Goal: Check status: Check status

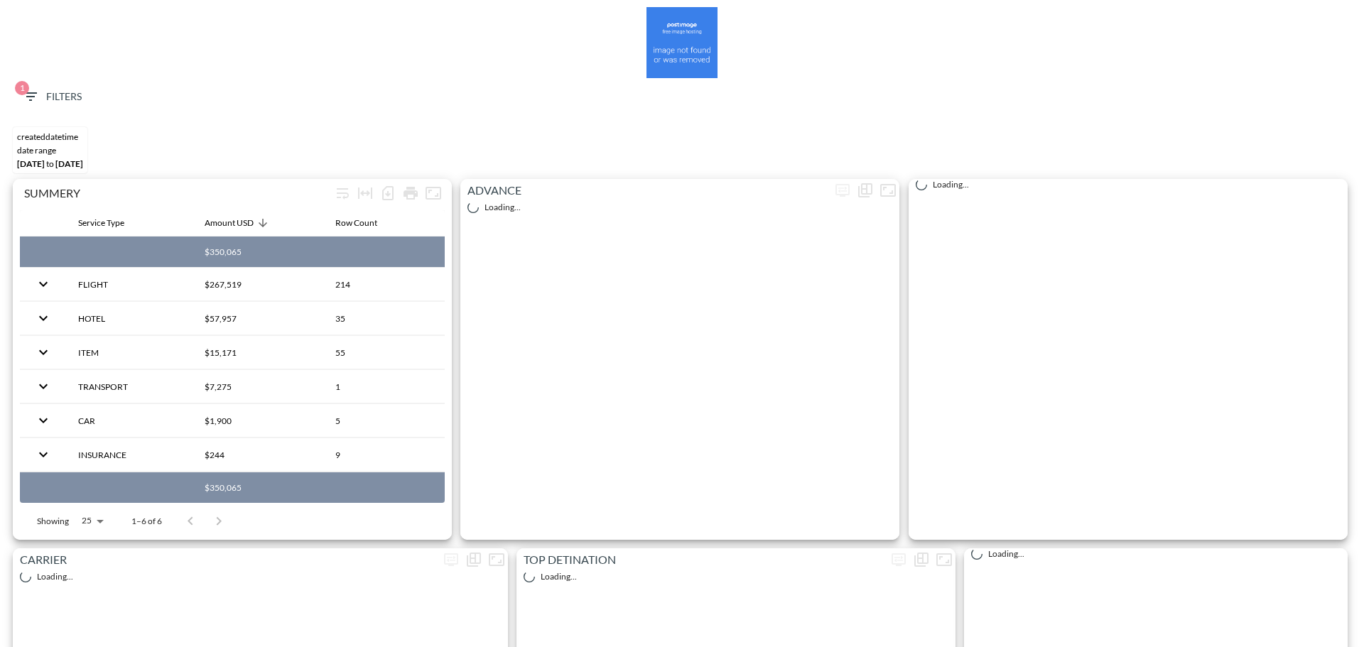
click at [41, 86] on button "1 Filters" at bounding box center [51, 97] width 71 height 26
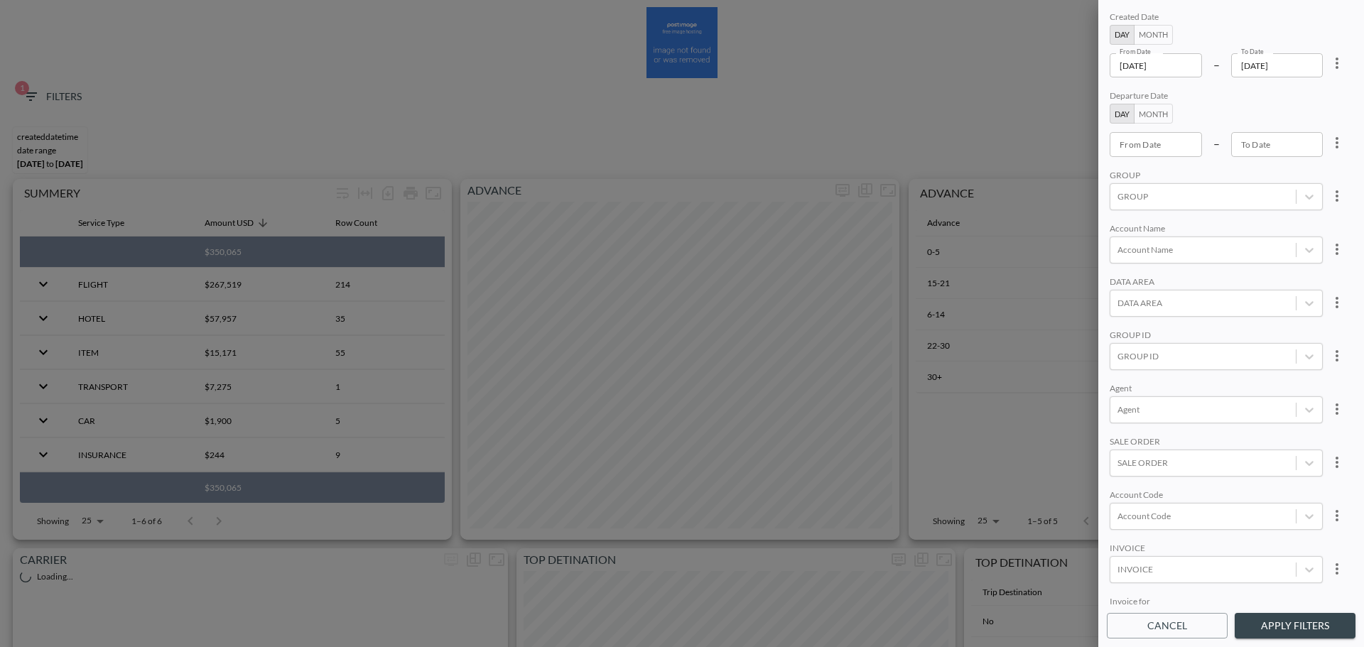
click at [1337, 63] on icon "more" at bounding box center [1337, 63] width 17 height 17
click at [1293, 96] on li "Clear" at bounding box center [1285, 96] width 128 height 26
type input "YYYY-MM-DD"
click at [1173, 146] on input "YYYY-MM-DD" at bounding box center [1156, 144] width 92 height 24
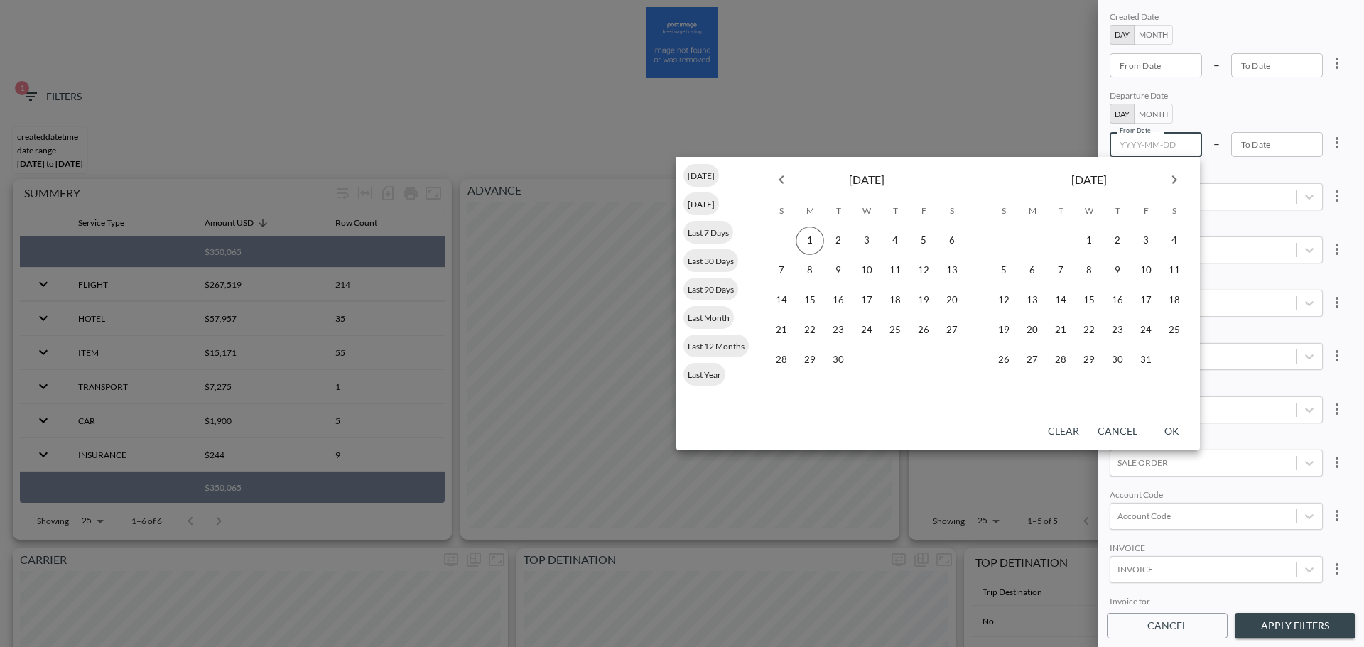
click at [777, 178] on icon "Previous month" at bounding box center [781, 179] width 17 height 17
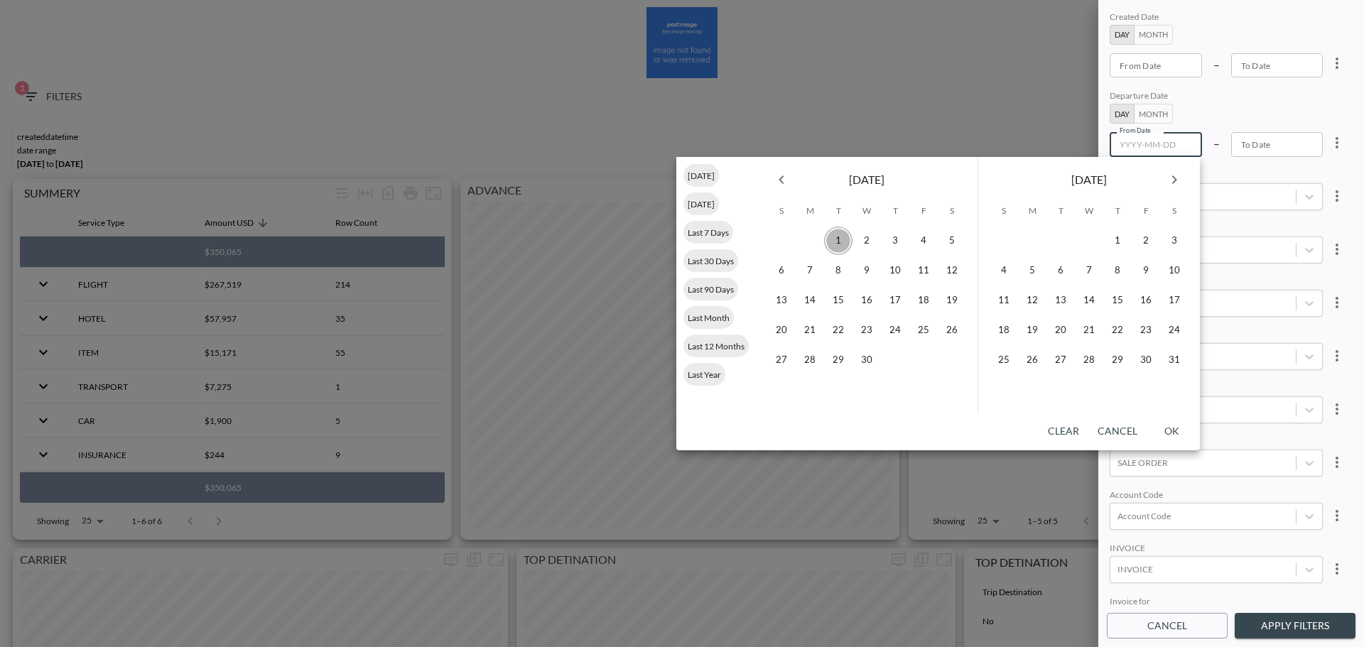
click at [839, 244] on button "1" at bounding box center [838, 241] width 28 height 28
type input "[DATE]"
type input "YYYY-MM-DD"
click at [1181, 174] on icon "Next month" at bounding box center [1174, 179] width 17 height 17
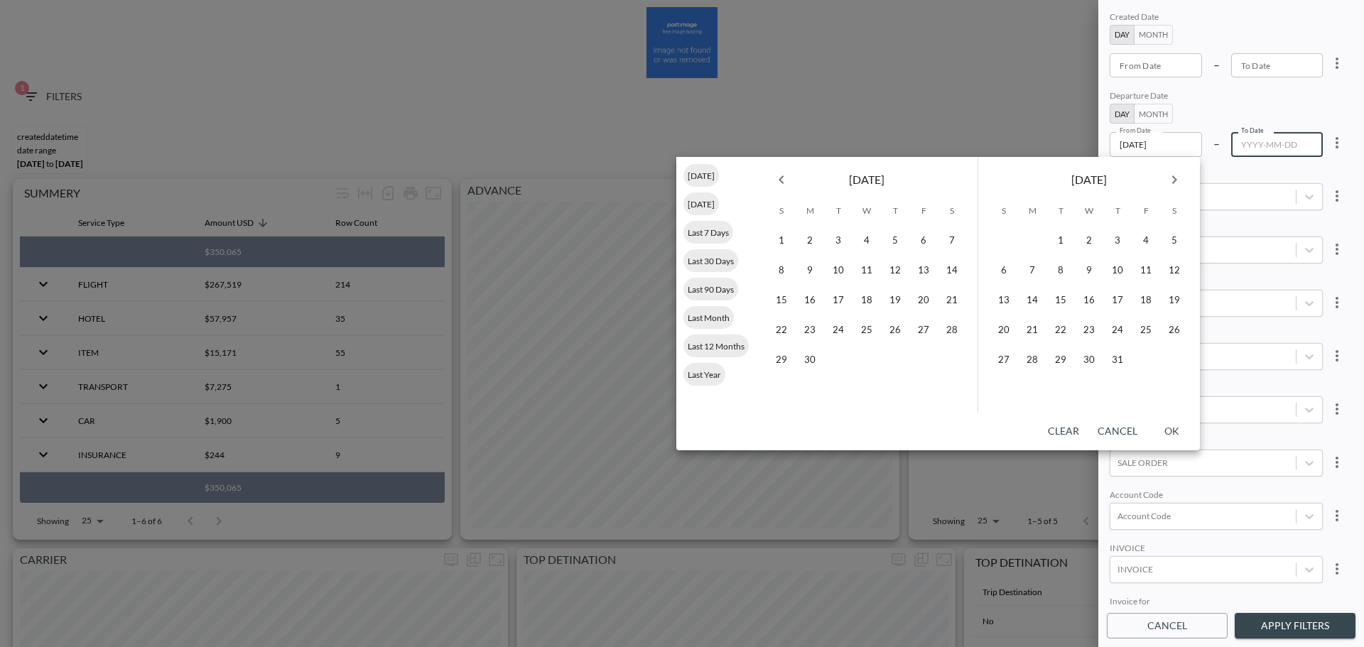
click at [1181, 174] on icon "Next month" at bounding box center [1174, 179] width 17 height 17
click at [1001, 394] on button "31" at bounding box center [1003, 390] width 28 height 28
type input "[DATE]"
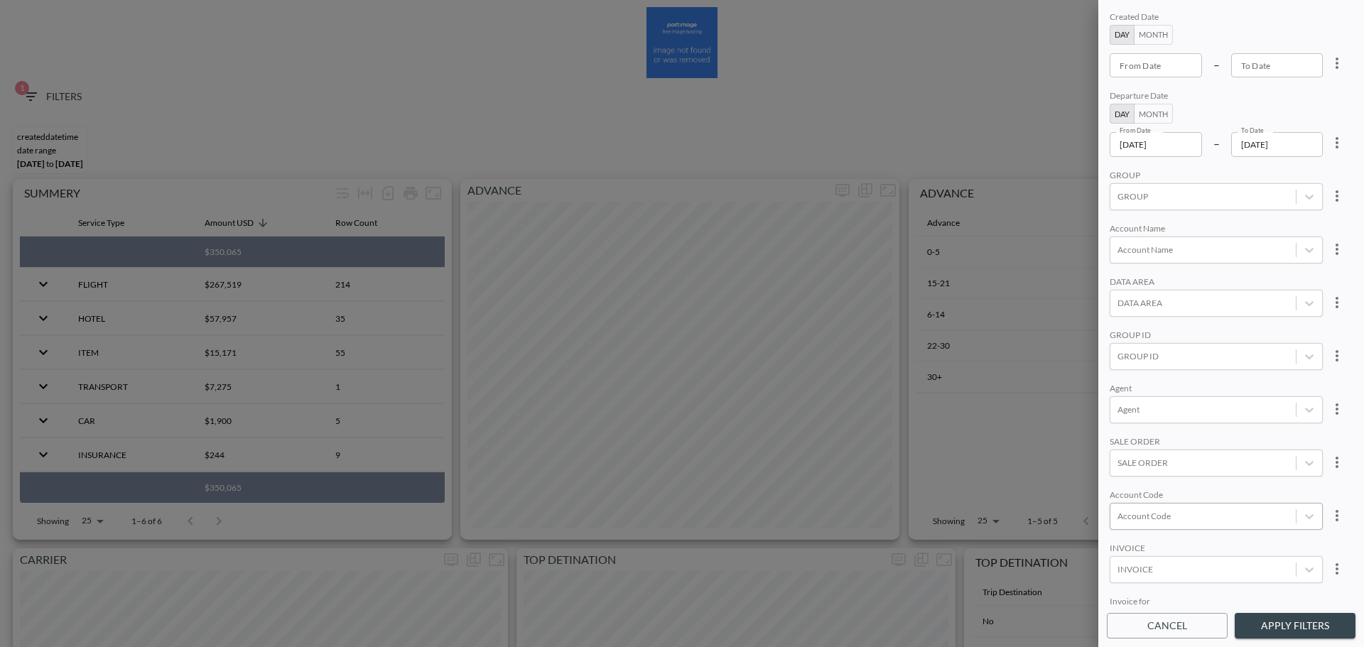
click at [1197, 522] on div at bounding box center [1203, 517] width 171 height 14
type input "ד"
click at [1119, 474] on input "SAPA" at bounding box center [1121, 470] width 30 height 30
type input "SAPA"
click at [1300, 610] on div "Created Date Day Month From Date From Date – To Date To Date Departure Date Day…" at bounding box center [1232, 323] width 266 height 647
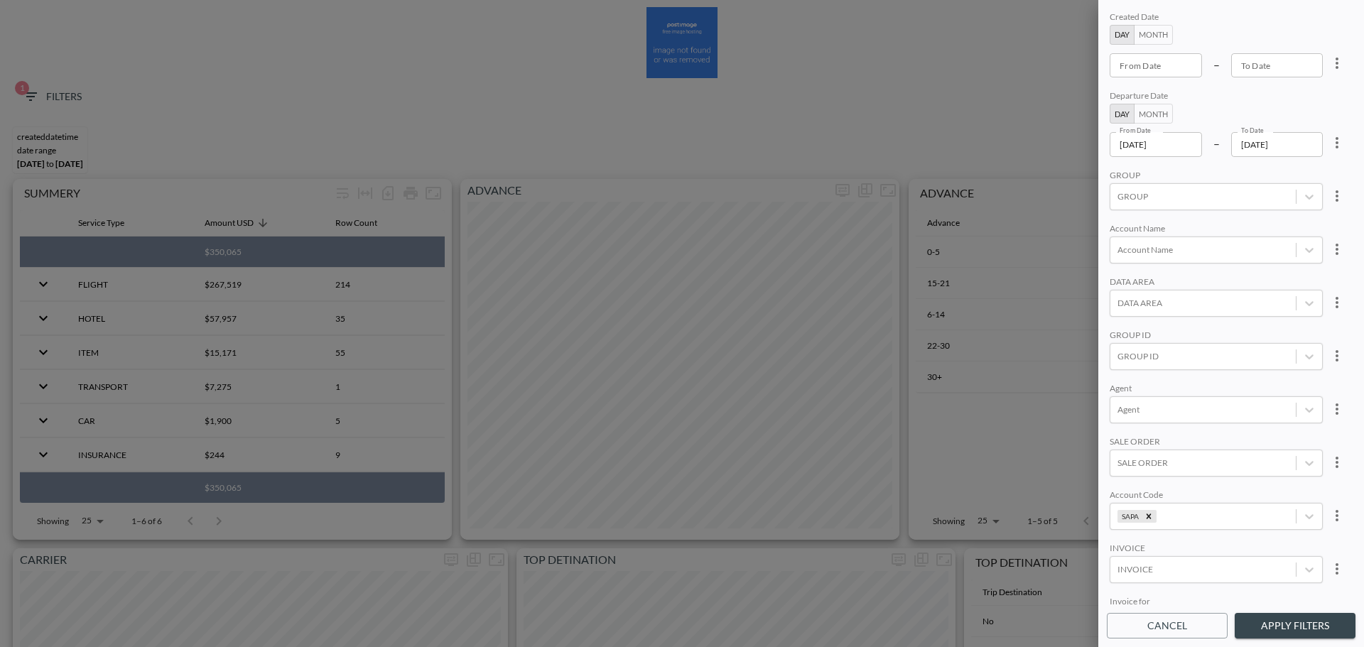
click at [1303, 632] on button "Apply Filters" at bounding box center [1295, 626] width 121 height 26
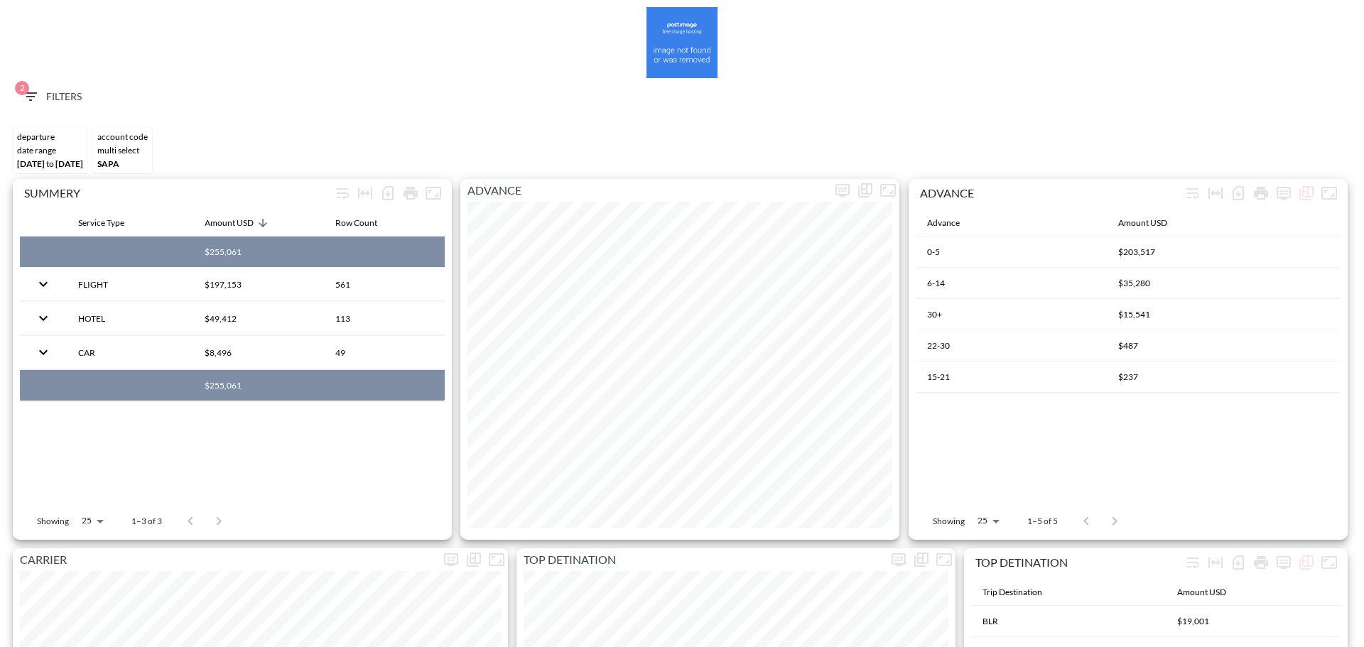
click at [36, 100] on icon "button" at bounding box center [30, 96] width 17 height 17
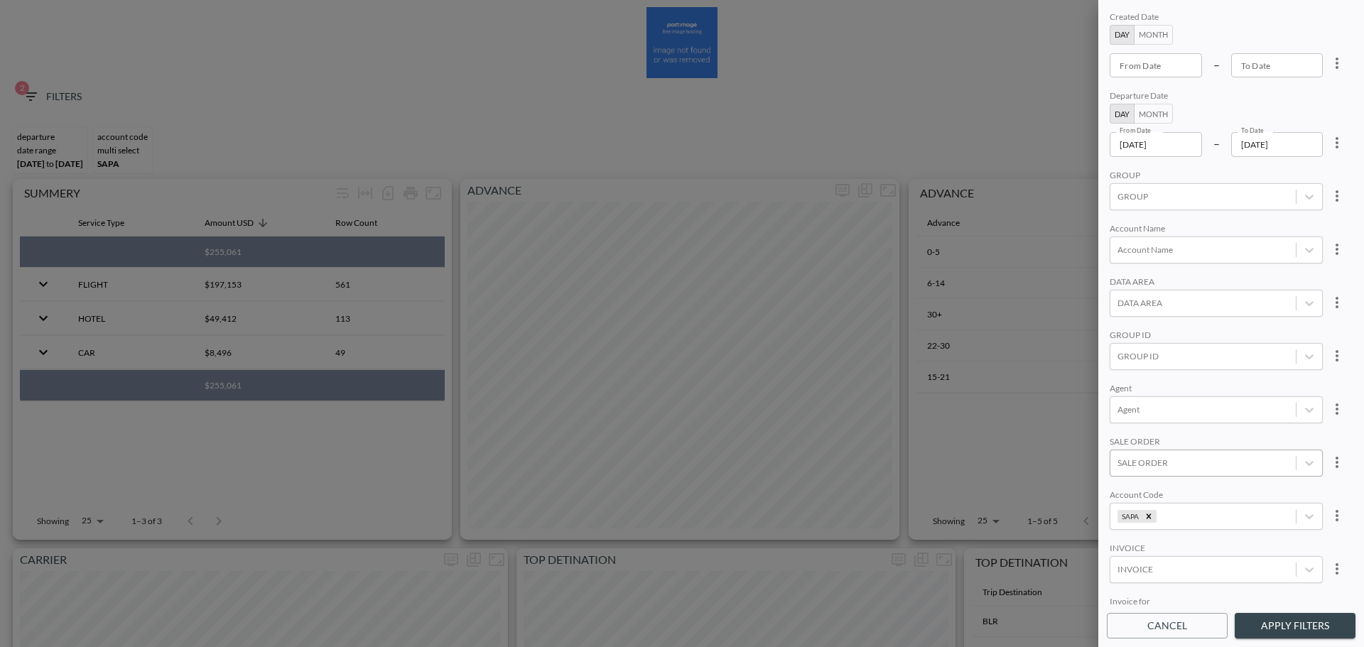
scroll to position [200, 0]
click at [1183, 476] on div at bounding box center [1203, 483] width 171 height 14
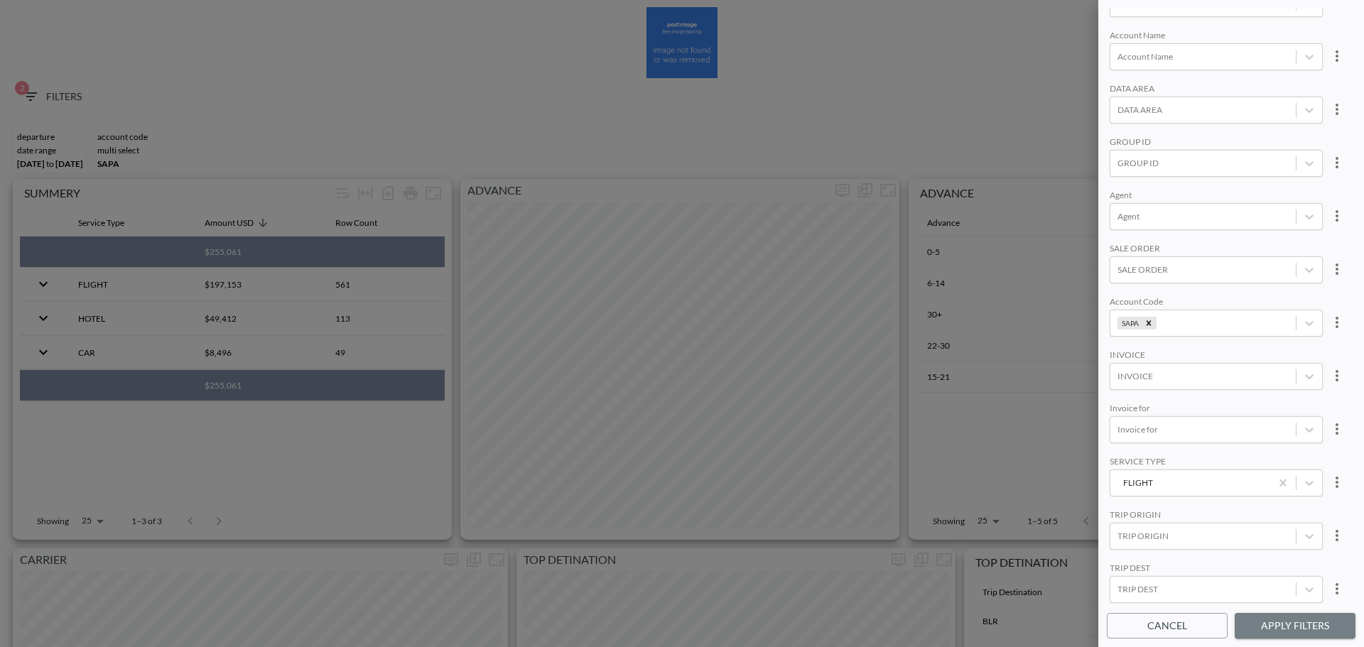
click at [1335, 630] on button "Apply Filters" at bounding box center [1295, 626] width 121 height 26
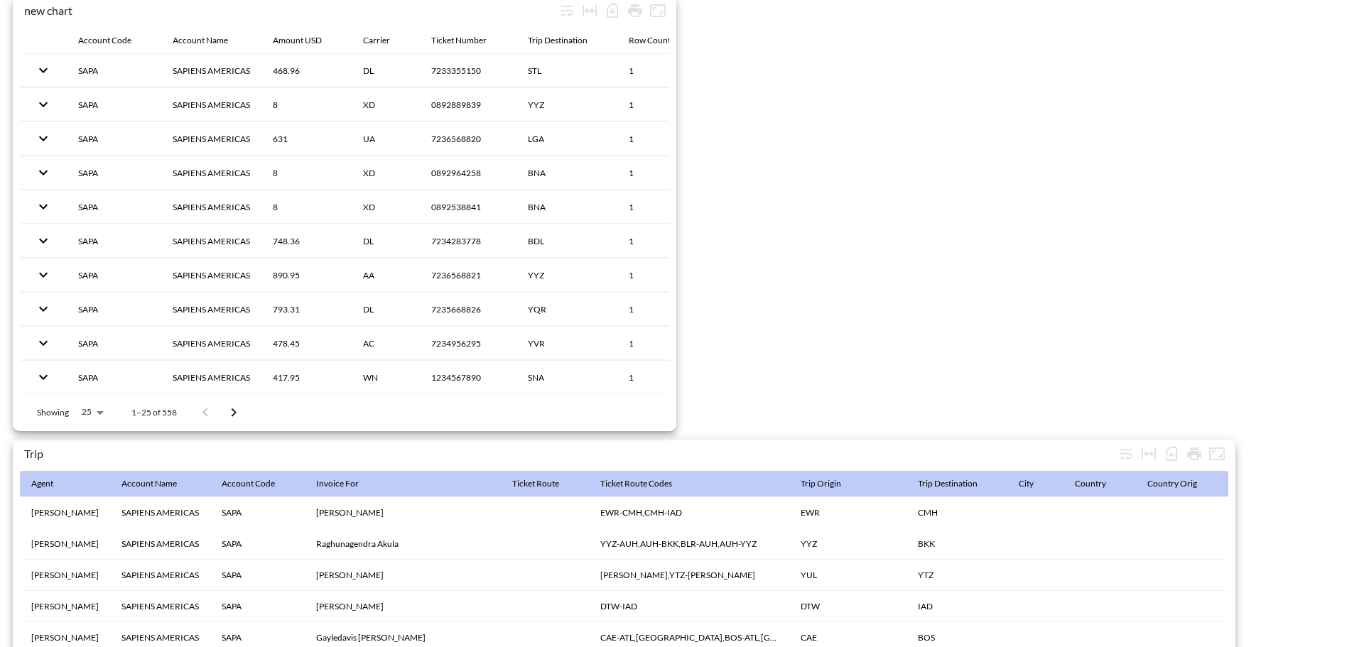
scroll to position [2235, 0]
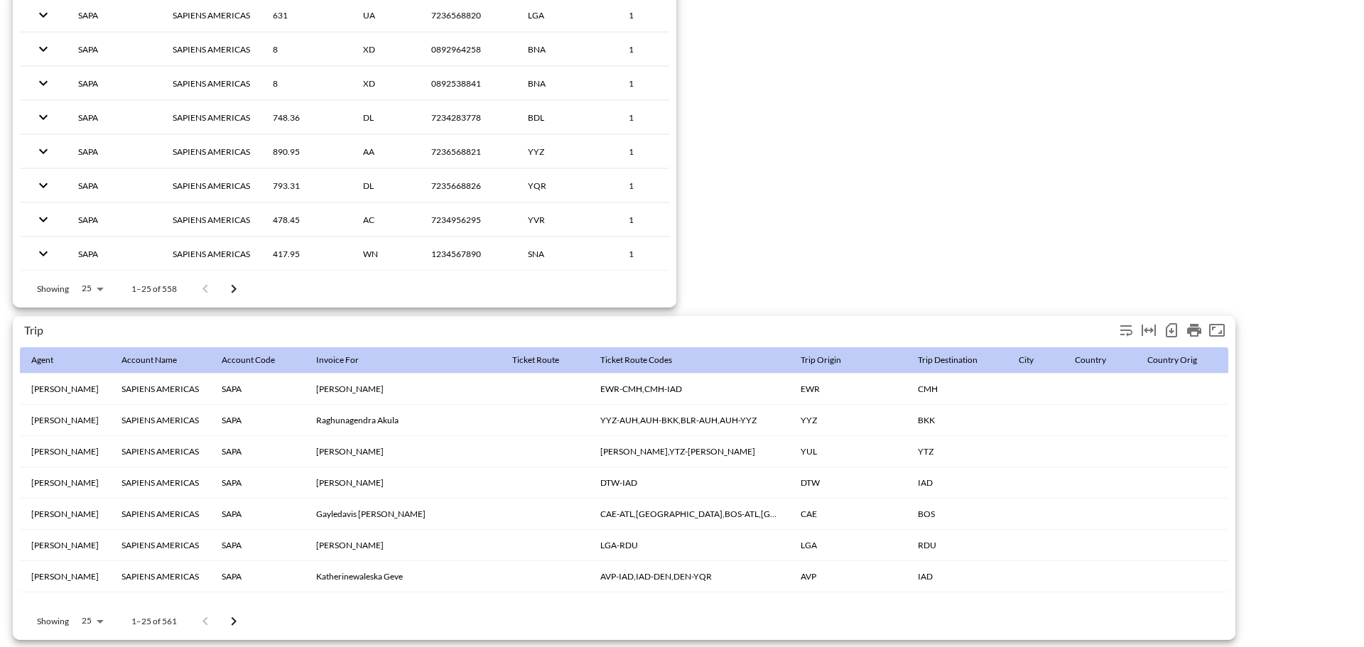
click at [1170, 330] on icon "Number of rows selected for download: 561" at bounding box center [1171, 330] width 11 height 14
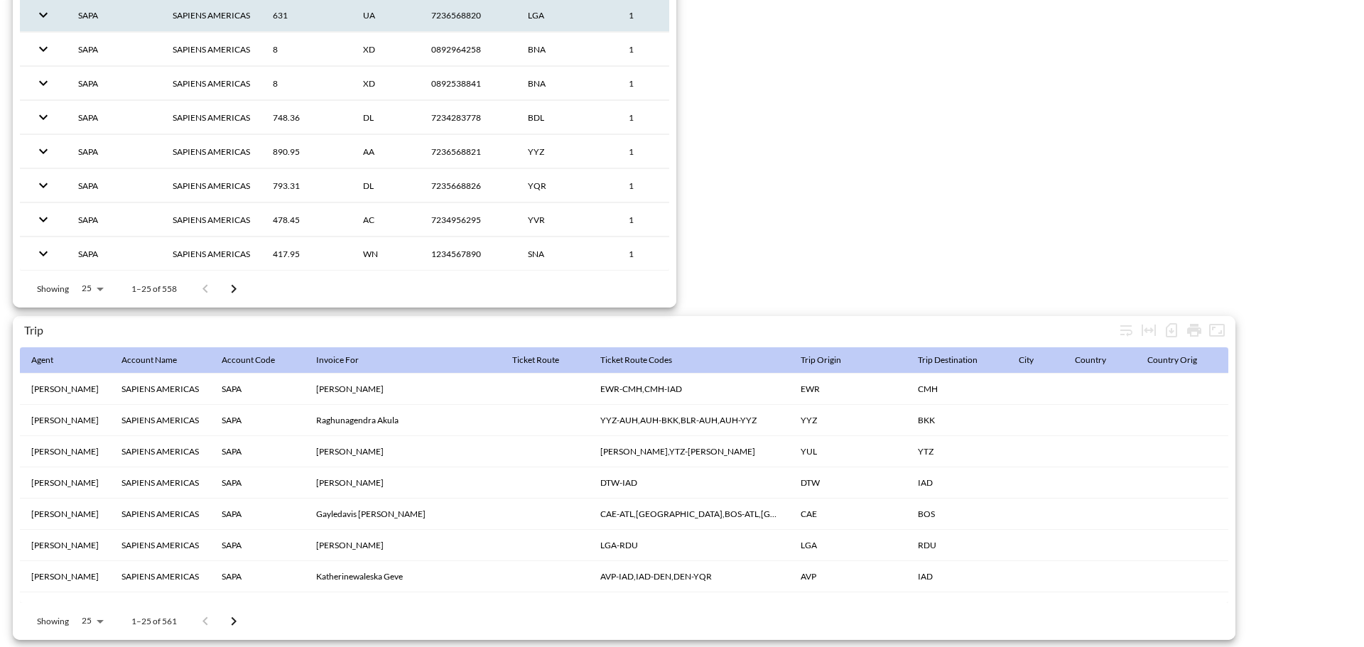
scroll to position [2234, 0]
